Goal: Transaction & Acquisition: Purchase product/service

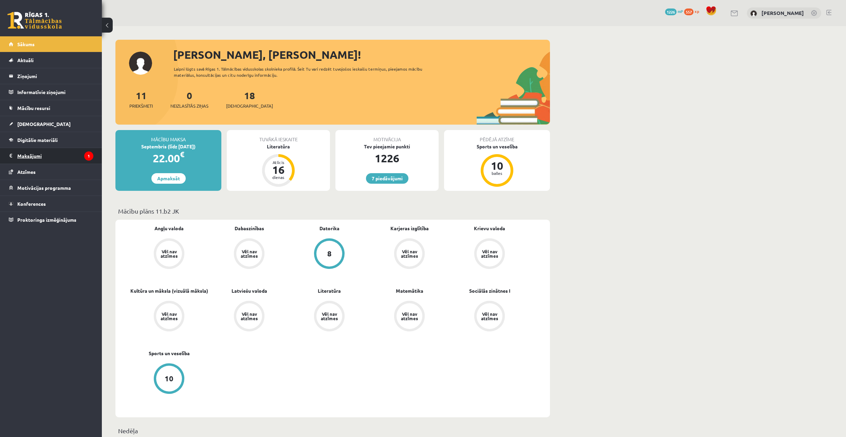
click at [63, 158] on legend "Maksājumi 1" at bounding box center [55, 156] width 76 height 16
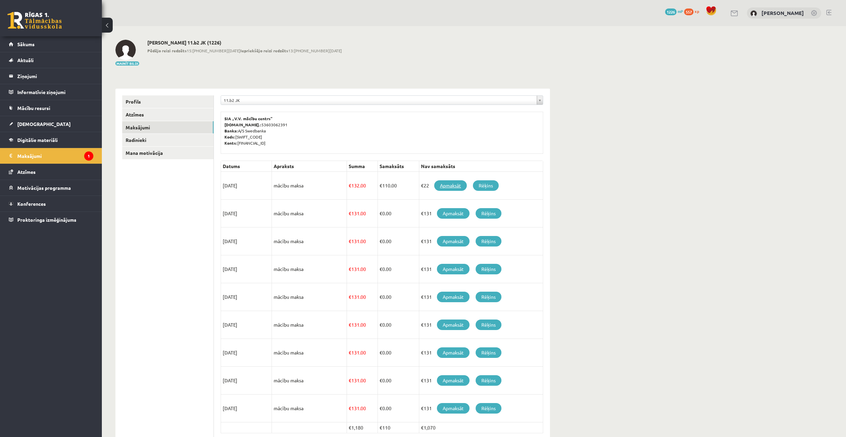
click at [454, 185] on link "Apmaksāt" at bounding box center [450, 185] width 33 height 11
click at [455, 185] on link "Apmaksāt" at bounding box center [450, 185] width 33 height 11
